Goal: Task Accomplishment & Management: Use online tool/utility

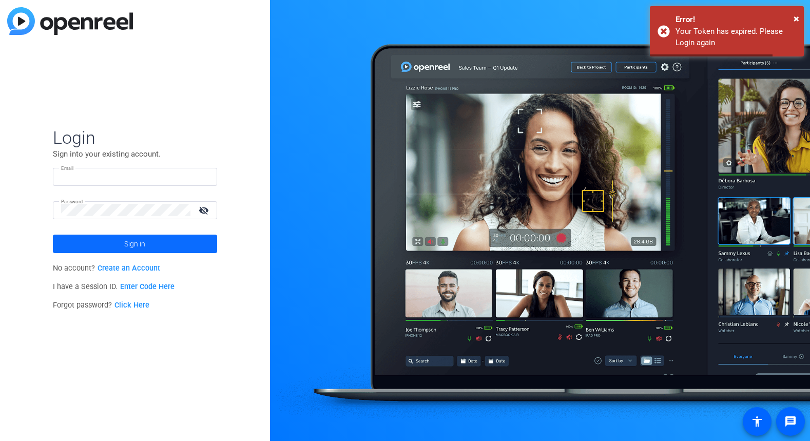
type input "[EMAIL_ADDRESS][DOMAIN_NAME]"
click at [105, 241] on span at bounding box center [135, 243] width 164 height 25
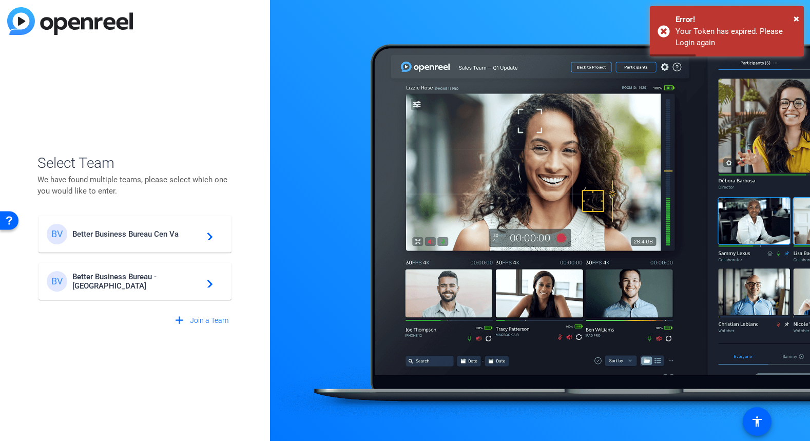
click at [180, 276] on span "Better Business Bureau - [GEOGRAPHIC_DATA]" at bounding box center [136, 281] width 128 height 18
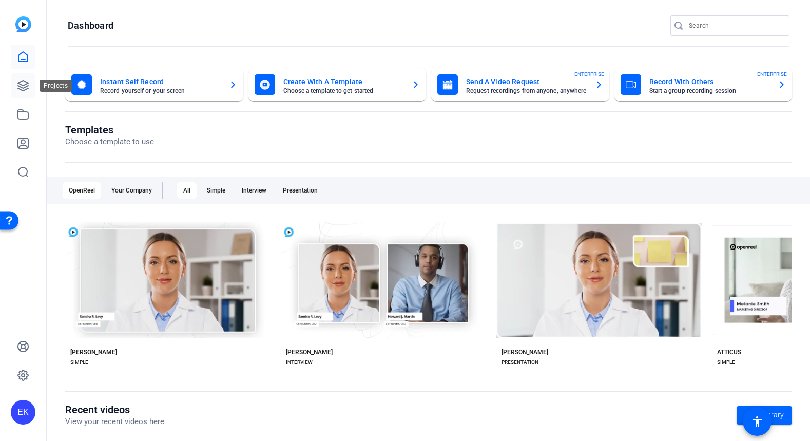
click at [29, 88] on icon at bounding box center [23, 86] width 12 height 12
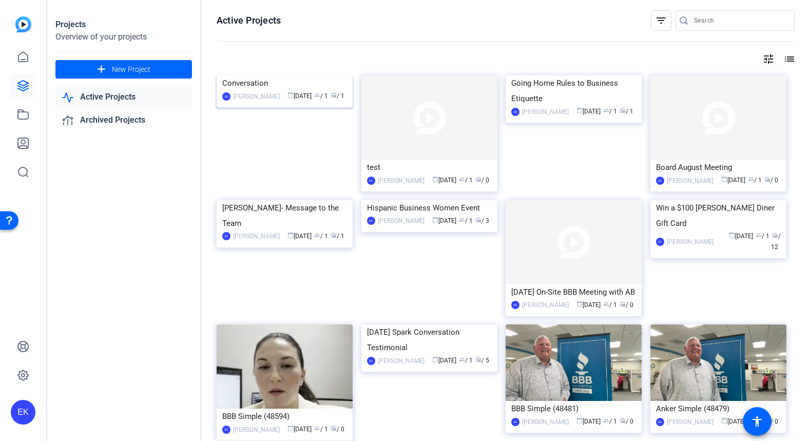
click at [260, 91] on div "Conversation" at bounding box center [284, 82] width 125 height 15
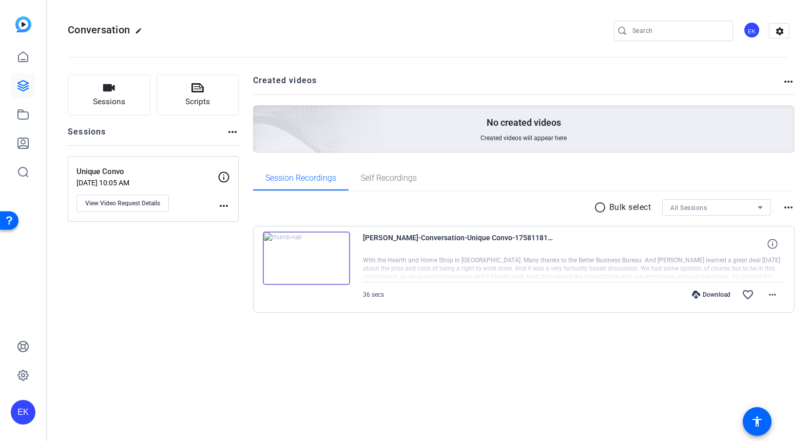
click at [218, 205] on mat-icon "more_horiz" at bounding box center [224, 206] width 12 height 12
click at [154, 205] on div at bounding box center [405, 220] width 810 height 441
click at [151, 207] on span "View Video Request Details" at bounding box center [122, 203] width 75 height 8
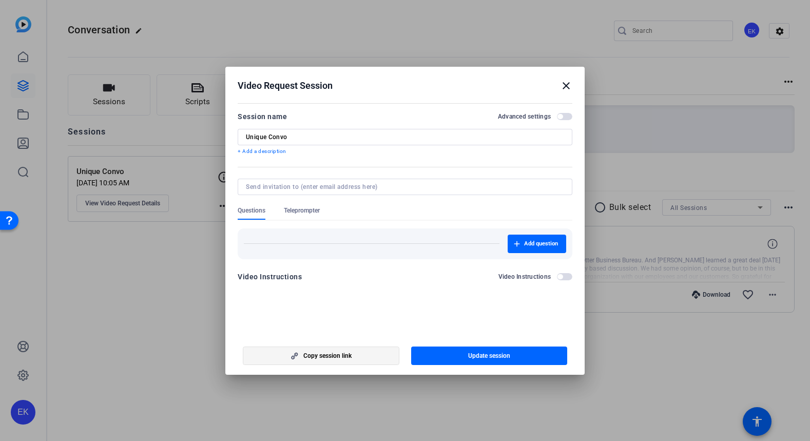
click at [351, 358] on span "Copy session link" at bounding box center [327, 356] width 48 height 8
